Goal: Transaction & Acquisition: Purchase product/service

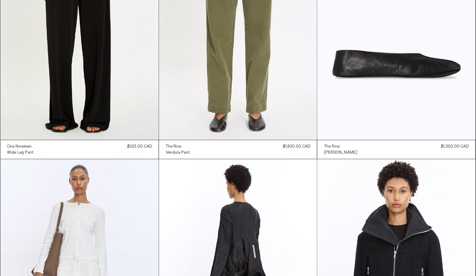
scroll to position [2958, 0]
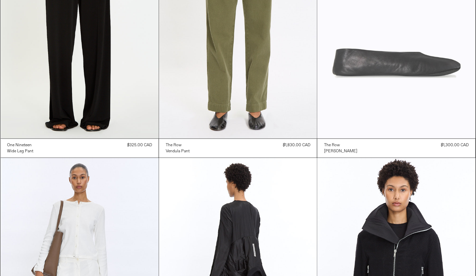
click at [353, 69] on at bounding box center [396, 20] width 158 height 237
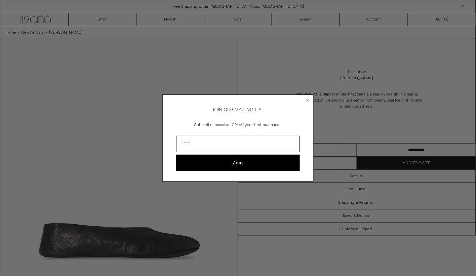
click at [312, 98] on form "JOIN OUR MAILING LIST Subscribe to receive 10% off your first purchase Join ***…" at bounding box center [237, 137] width 151 height 87
click at [308, 98] on circle "Close dialog" at bounding box center [307, 100] width 6 height 6
